Goal: Task Accomplishment & Management: Manage account settings

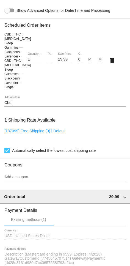
scroll to position [431, 0]
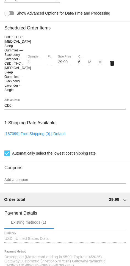
click at [68, 96] on div "CBD : THC : [MEDICAL_DATA] Sleep Gummies — Blackberry Lavender - CBD : THC : [M…" at bounding box center [64, 62] width 121 height 65
click at [74, 108] on input "Cbd" at bounding box center [64, 105] width 121 height 4
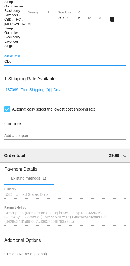
scroll to position [493, 0]
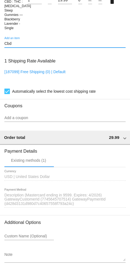
click at [23, 67] on h3 "1 Shipping Rate Available" at bounding box center [29, 61] width 51 height 12
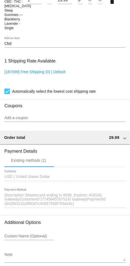
click at [23, 67] on h3 "1 Shipping Rate Available" at bounding box center [29, 61] width 51 height 12
click at [24, 67] on h3 "1 Shipping Rate Available" at bounding box center [29, 61] width 51 height 12
click at [28, 67] on h3 "1 Shipping Rate Available" at bounding box center [29, 61] width 51 height 12
click at [13, 67] on h3 "1 Shipping Rate Available" at bounding box center [29, 61] width 51 height 12
click at [11, 67] on h3 "1 Shipping Rate Available" at bounding box center [29, 61] width 51 height 12
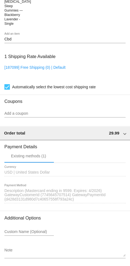
scroll to position [511, 0]
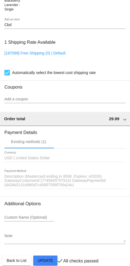
click at [46, 34] on div "Cbd Add an item" at bounding box center [64, 26] width 121 height 16
click at [44, 27] on input "Cbd" at bounding box center [64, 25] width 121 height 4
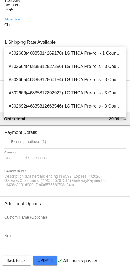
click at [24, 27] on input "Cbd" at bounding box center [64, 25] width 121 height 4
click at [23, 27] on input "Cbd" at bounding box center [64, 25] width 121 height 4
paste input "BD:CBG Pain Relief Gummies — Mixed [PERSON_NAME]"
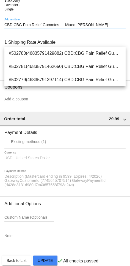
click at [63, 27] on input "CBD:CBG Pain Relief Gummies — Mixed [PERSON_NAME]" at bounding box center [64, 25] width 121 height 4
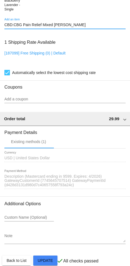
click at [84, 27] on input "CBD:CBG Pain Relief Mixed [PERSON_NAME]" at bounding box center [64, 25] width 121 height 4
click at [26, 27] on input "CBD:CBG Pain Relief Mixed Ber" at bounding box center [64, 25] width 121 height 4
click at [16, 27] on input "CBD:CBG Pain Relief Mixed Ber" at bounding box center [64, 25] width 121 height 4
type input "CBD CBG Pain Relief Mixed Ber"
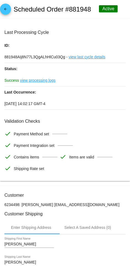
scroll to position [0, 0]
click at [8, 6] on span "arrow_back" at bounding box center [5, 10] width 7 height 13
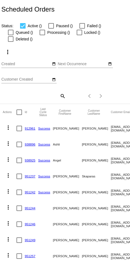
click at [27, 77] on input "Customer Created" at bounding box center [25, 79] width 49 height 4
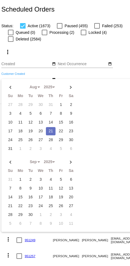
click at [86, 105] on div "Aug Jan Feb Mar Apr Su Mo Tu We Th Fr Sa" at bounding box center [77, 155] width 152 height 153
click at [106, 97] on div "Aug Jan Feb Mar Apr Su Mo Tu We Th Fr Sa" at bounding box center [77, 155] width 152 height 153
click at [118, 3] on div "Scheduled Orders" at bounding box center [65, 9] width 130 height 19
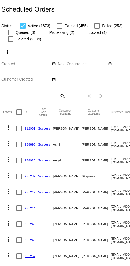
click at [99, 10] on div "Scheduled Orders" at bounding box center [65, 9] width 130 height 19
click at [63, 95] on mat-icon "search" at bounding box center [62, 95] width 7 height 9
click at [36, 97] on input "Search" at bounding box center [33, 95] width 64 height 4
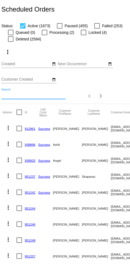
click at [33, 97] on input "Search" at bounding box center [33, 95] width 64 height 4
paste input "[EMAIL_ADDRESS][DOMAIN_NAME]"
type input "[EMAIL_ADDRESS][DOMAIN_NAME]"
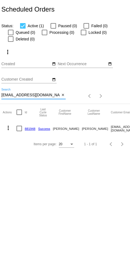
click at [30, 130] on link "881948" at bounding box center [30, 129] width 11 height 4
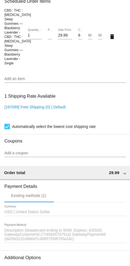
scroll to position [458, 0]
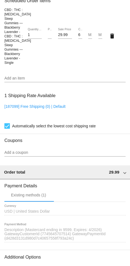
click at [94, 80] on input "Add an item" at bounding box center [64, 78] width 121 height 4
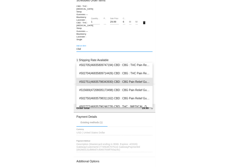
scroll to position [16, 0]
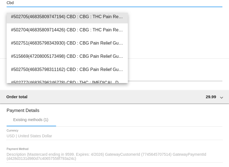
type input "Cbd"
click at [100, 18] on span "#502705(46835809747194) CBD : CBG : THC Pain Relief Gummies — Orange Creme - CB…" at bounding box center [67, 16] width 112 height 13
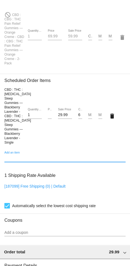
scroll to position [447, 0]
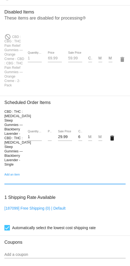
click at [123, 63] on mat-icon "delete" at bounding box center [122, 59] width 7 height 7
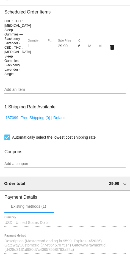
click at [100, 92] on input "Add an item" at bounding box center [64, 89] width 121 height 4
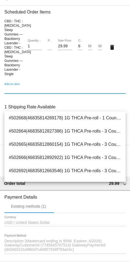
type input "C"
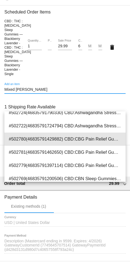
scroll to position [20, 0]
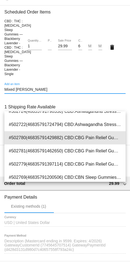
type input "Mixed [PERSON_NAME]"
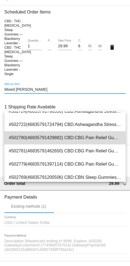
click at [101, 137] on span "#502780(46835791429882) CBD:CBG Pain Relief Gummies — Mixed [PERSON_NAME] - CBD…" at bounding box center [65, 137] width 112 height 13
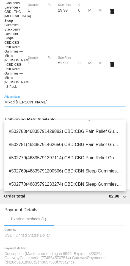
scroll to position [35, 0]
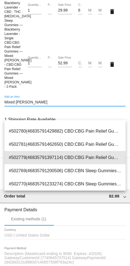
type input "Mixed [PERSON_NAME]"
click at [98, 161] on span "#502779(46835791397114) CBD:CBG Pain Relief Gummies — Mixed [PERSON_NAME] - CBD…" at bounding box center [65, 157] width 112 height 13
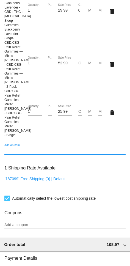
click at [113, 68] on mat-icon "delete" at bounding box center [112, 64] width 7 height 7
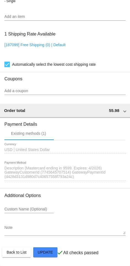
scroll to position [584, 0]
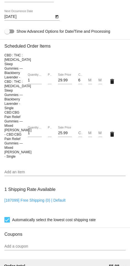
scroll to position [400, 0]
